Goal: Transaction & Acquisition: Purchase product/service

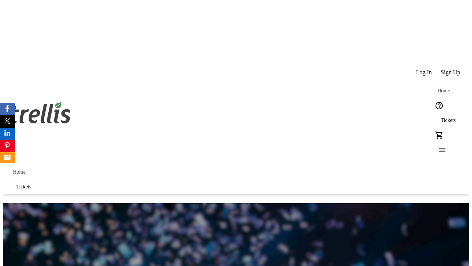
click at [451, 69] on span "Sign Up" at bounding box center [451, 72] width 20 height 7
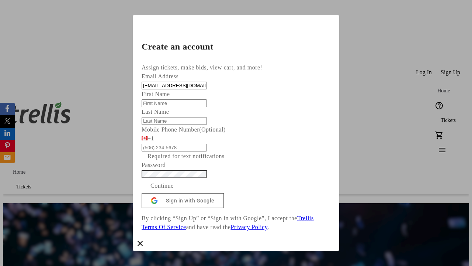
type input "[EMAIL_ADDRESS][DOMAIN_NAME]"
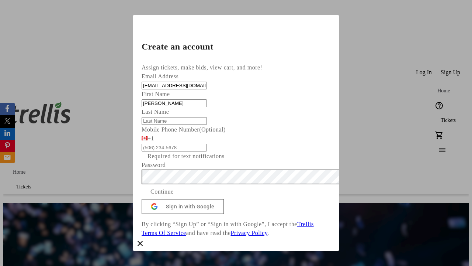
type input "[PERSON_NAME]"
click at [174, 196] on span "Continue" at bounding box center [162, 191] width 23 height 9
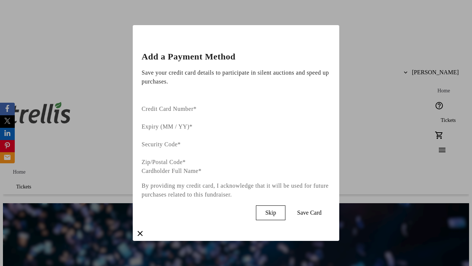
click at [276, 209] on span "Skip" at bounding box center [270, 212] width 11 height 7
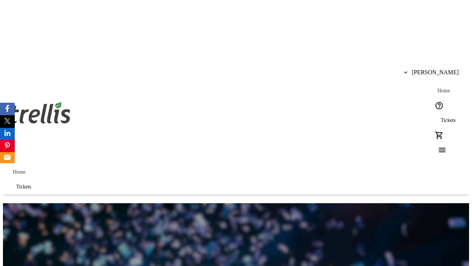
click at [441, 117] on span "Tickets" at bounding box center [448, 120] width 15 height 6
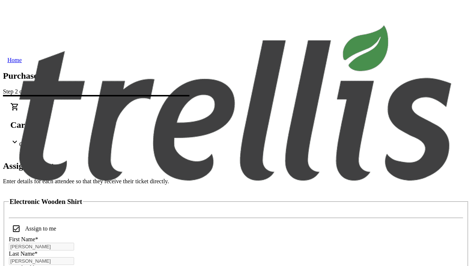
scroll to position [45, 0]
